Goal: Browse casually: Explore the website without a specific task or goal

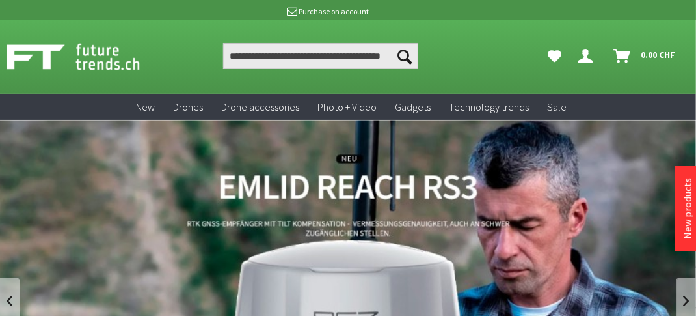
click at [492, 43] on ul "Seek Seek Your account Close menu Your account 0" at bounding box center [452, 56] width 487 height 26
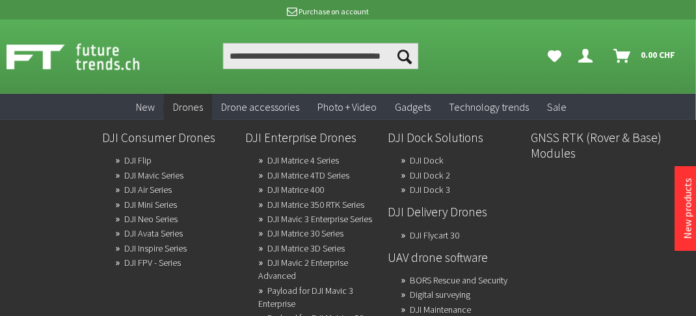
click at [196, 109] on font "Drones" at bounding box center [188, 106] width 30 height 13
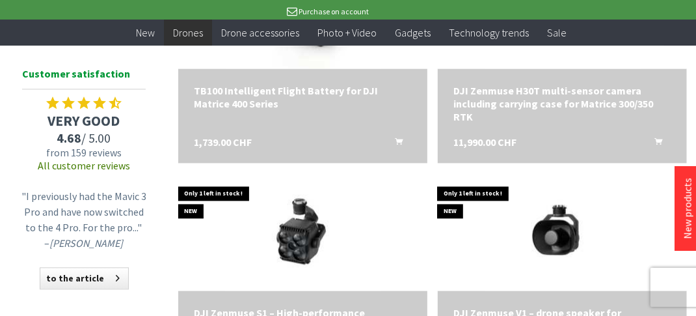
scroll to position [1258, 0]
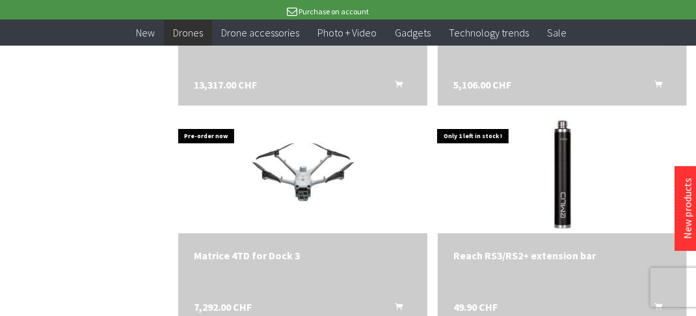
scroll to position [2437, 0]
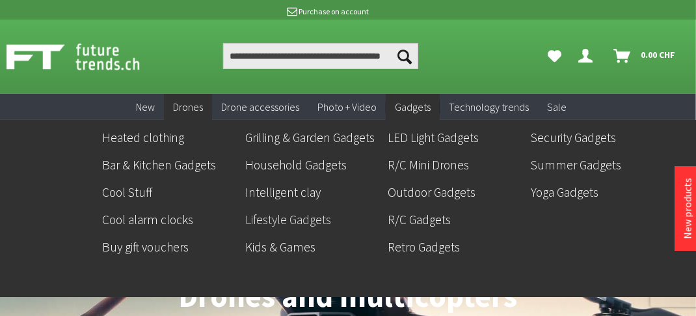
click at [307, 219] on font "Lifestyle Gadgets" at bounding box center [288, 219] width 86 height 16
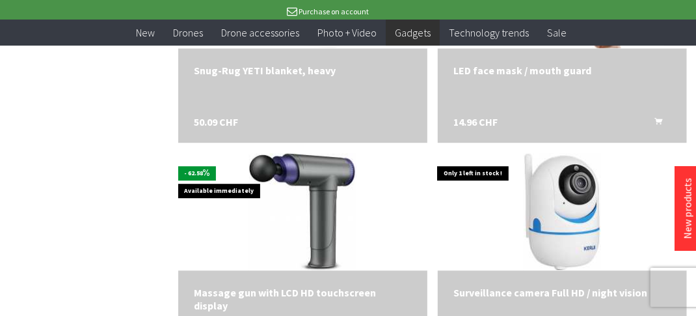
scroll to position [1752, 0]
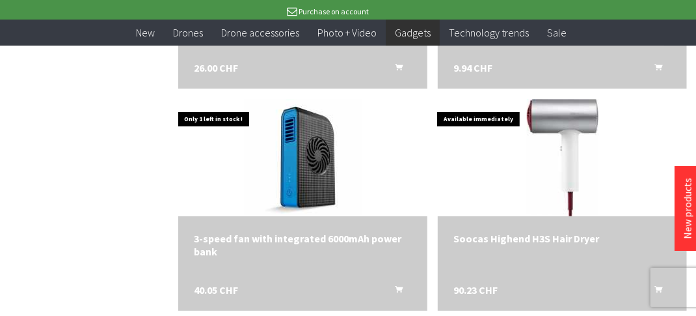
scroll to position [2455, 0]
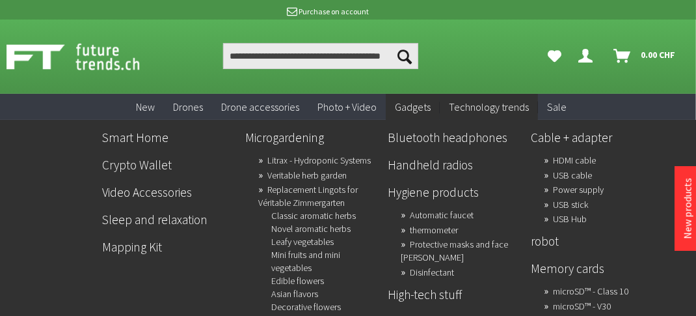
click at [503, 109] on font "Technology trends" at bounding box center [489, 106] width 80 height 13
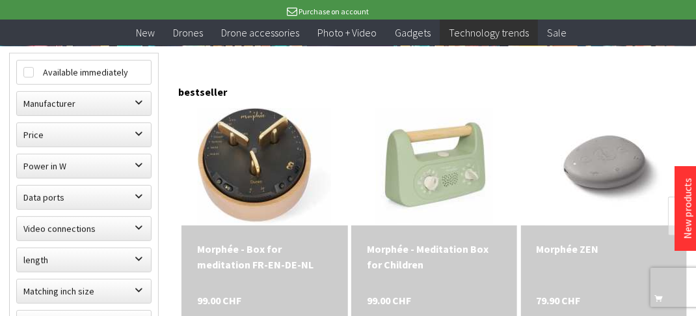
scroll to position [407, 0]
